Goal: Information Seeking & Learning: Learn about a topic

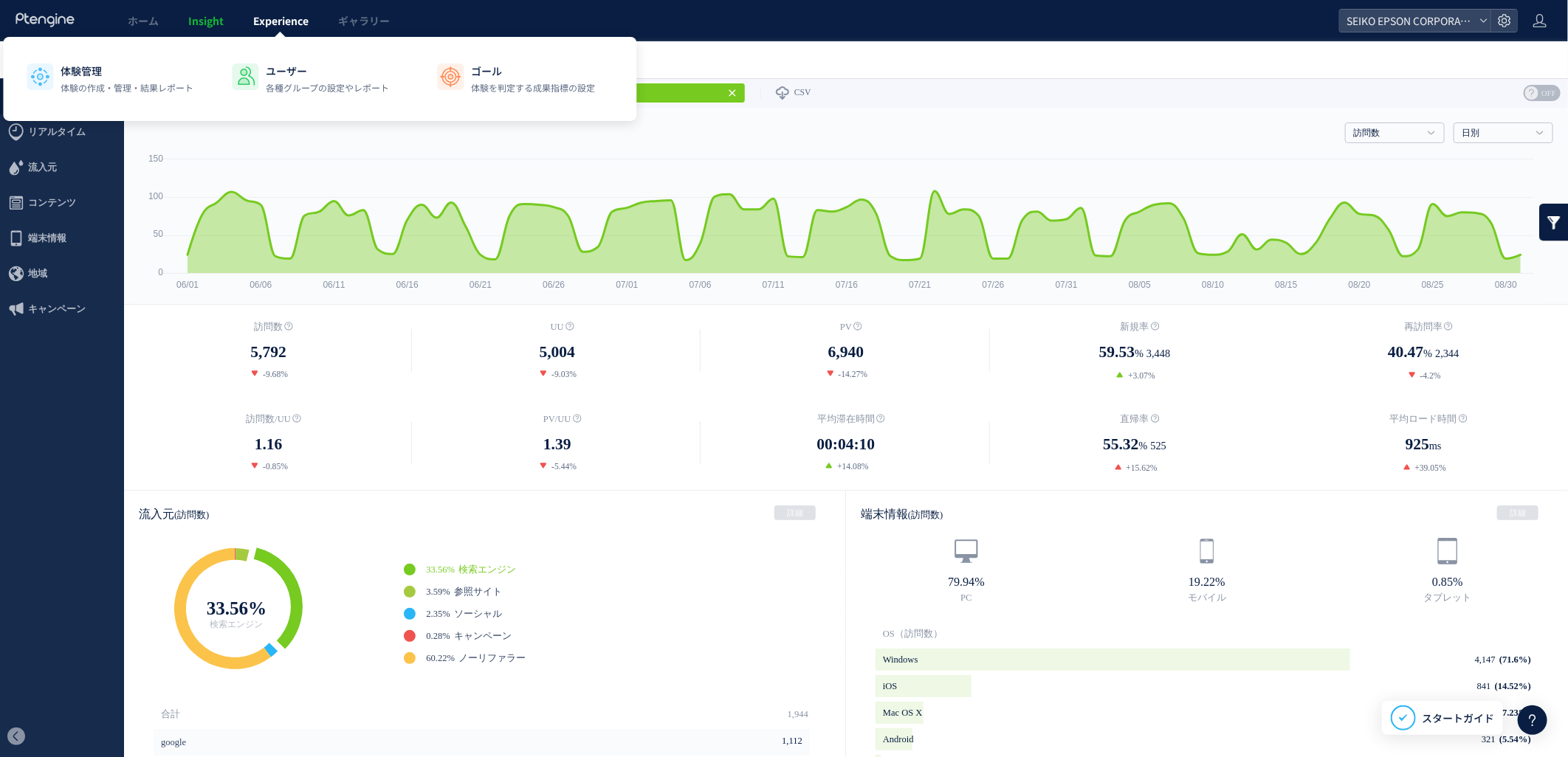
click at [270, 20] on span "Experience" at bounding box center [280, 20] width 55 height 14
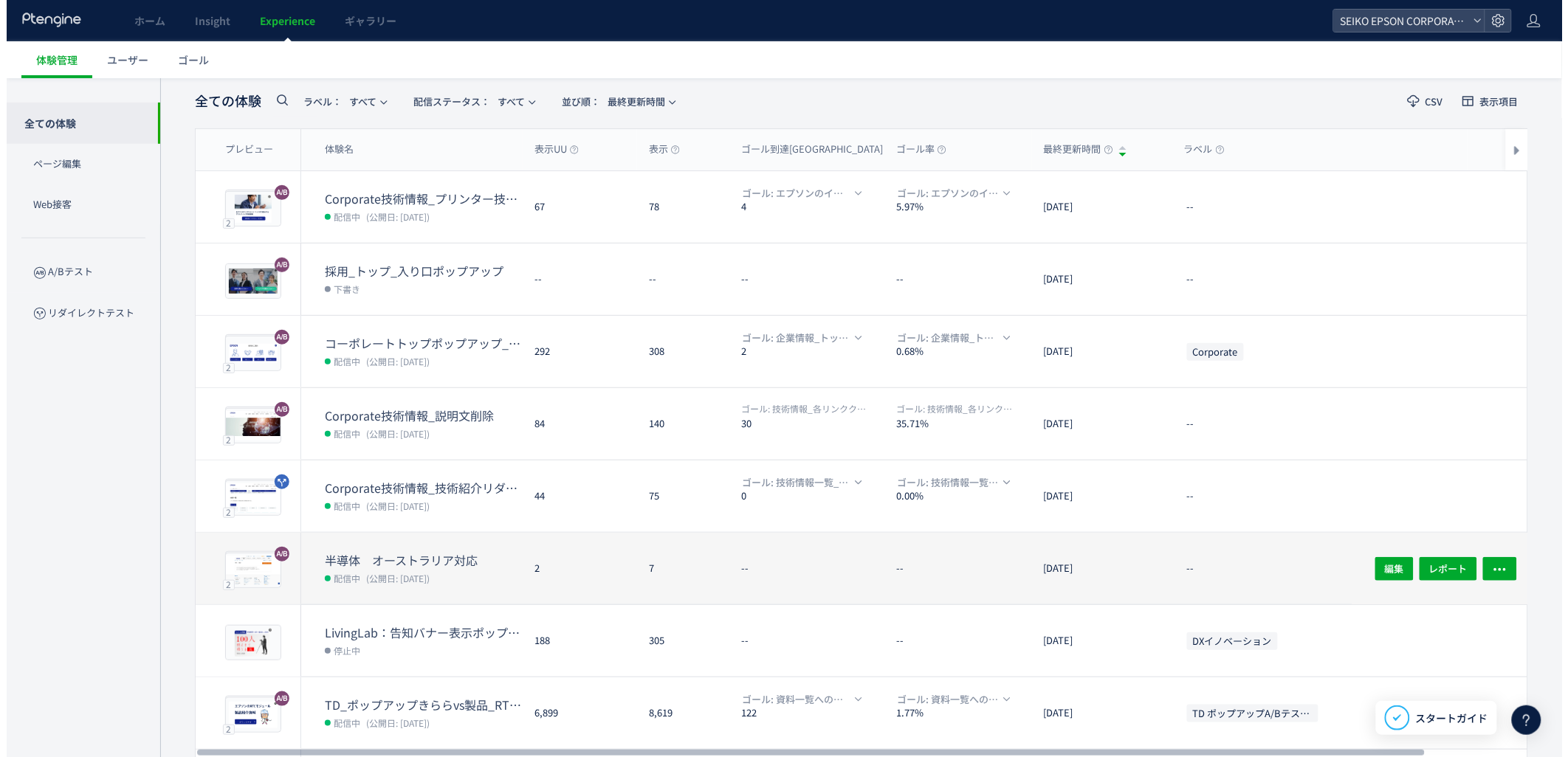
scroll to position [82, 0]
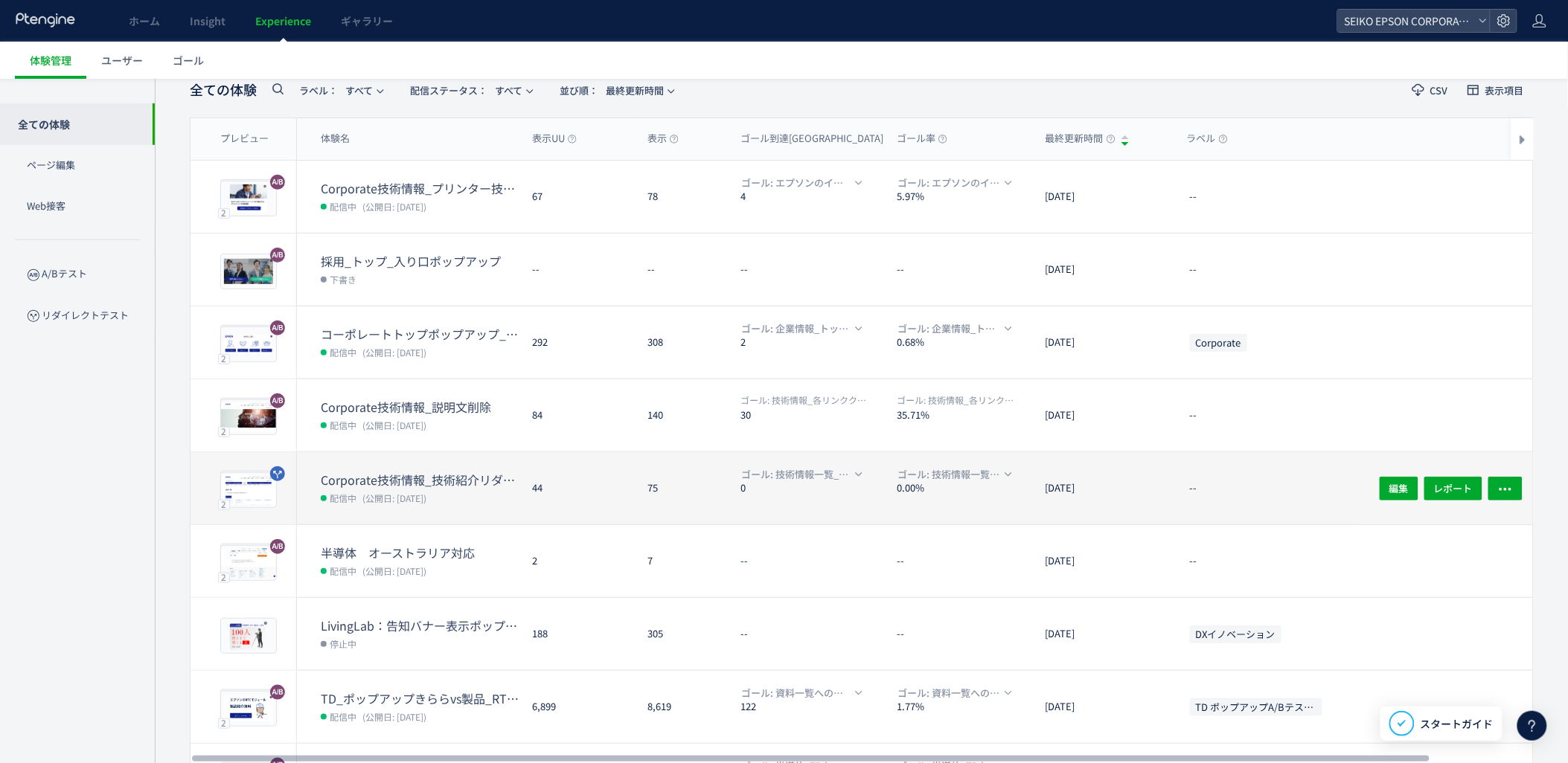
click at [481, 485] on dt "Corporate技術情報_技術紹介リダイレクト" at bounding box center [420, 480] width 200 height 17
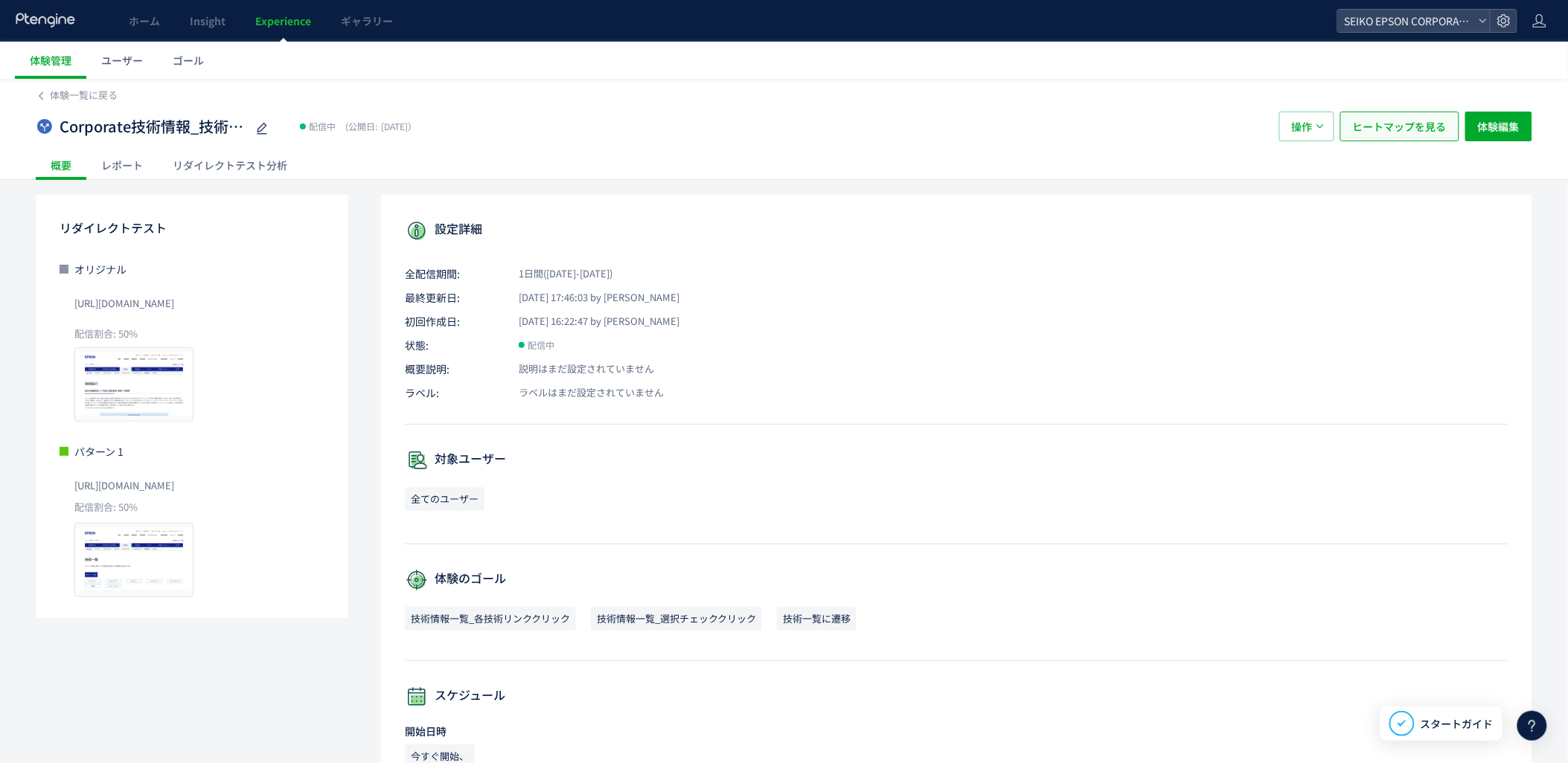
click at [1431, 130] on span "ヒートマップを見る" at bounding box center [1400, 126] width 93 height 30
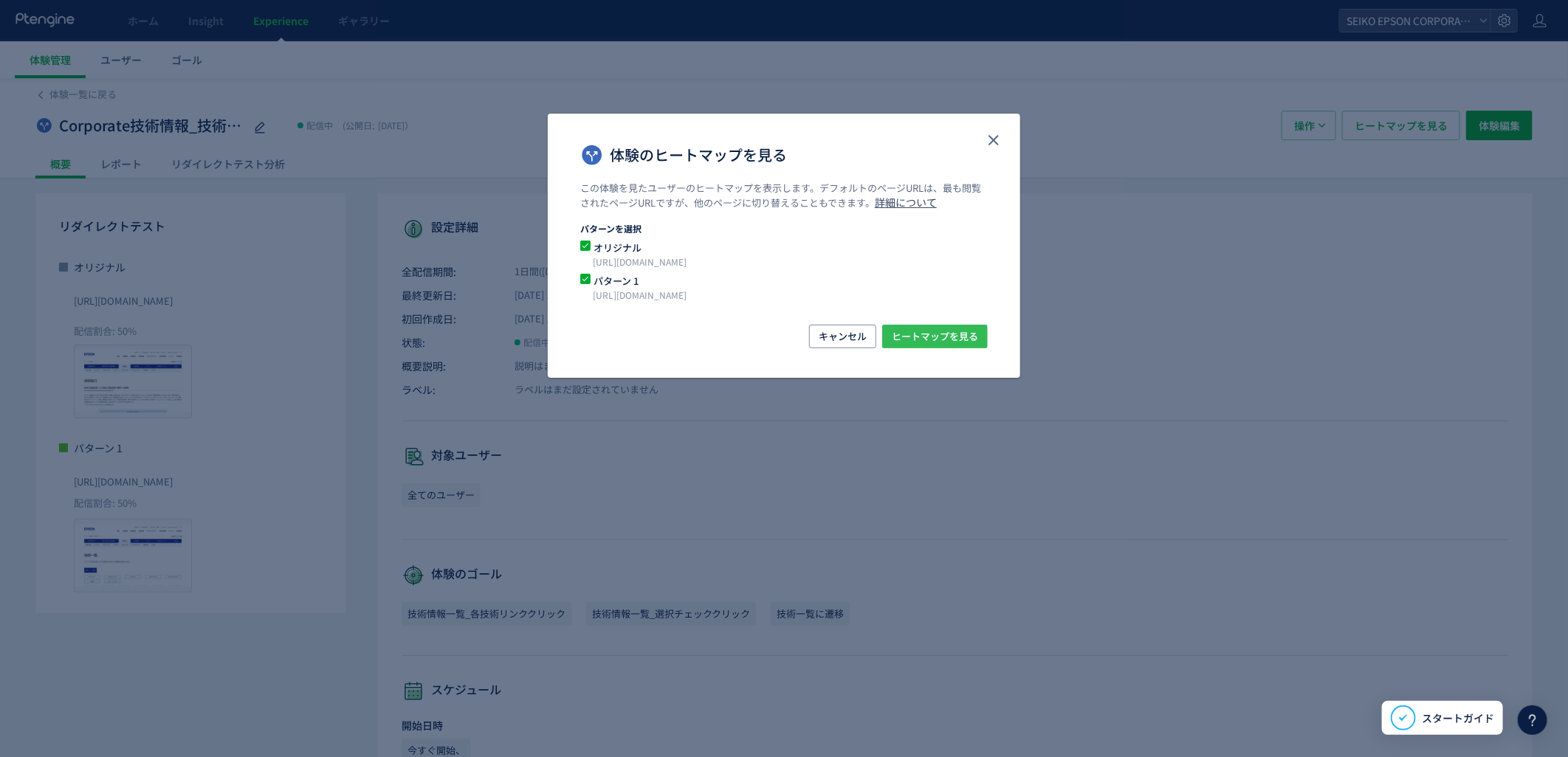
click at [950, 342] on span "ヒートマップを見る" at bounding box center [935, 336] width 87 height 24
